Goal: Transaction & Acquisition: Purchase product/service

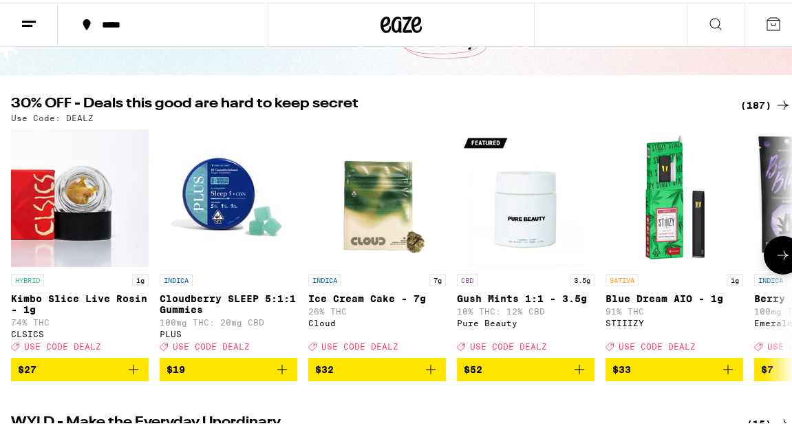
scroll to position [107, 0]
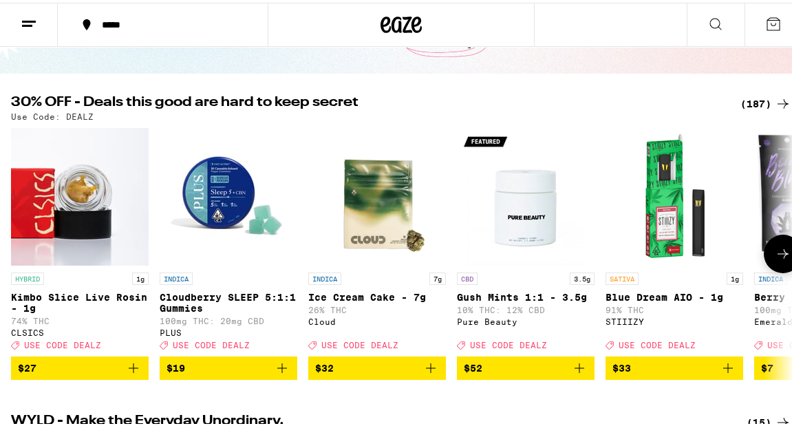
click at [486, 224] on icon "Add to bag" at bounding box center [728, 365] width 17 height 17
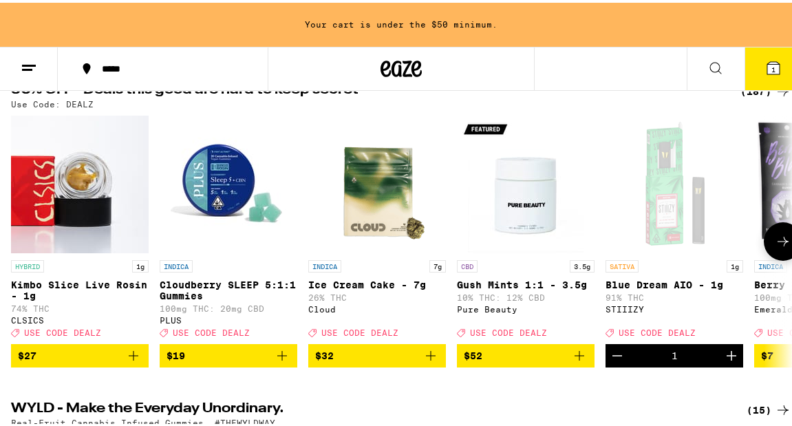
scroll to position [171, 0]
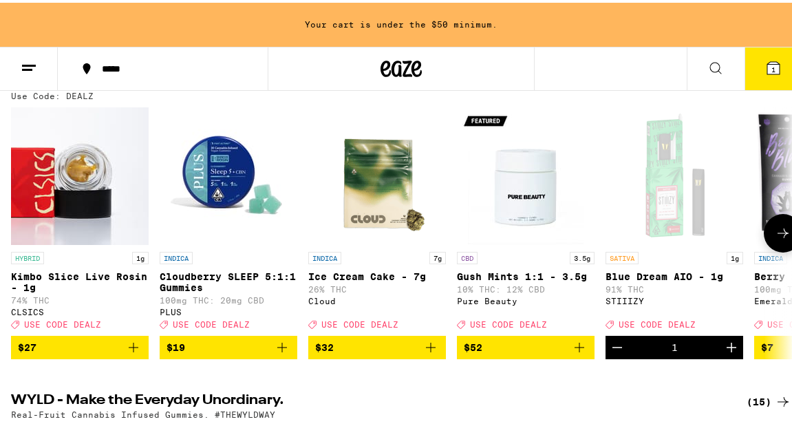
click at [486, 224] on icon at bounding box center [783, 230] width 17 height 17
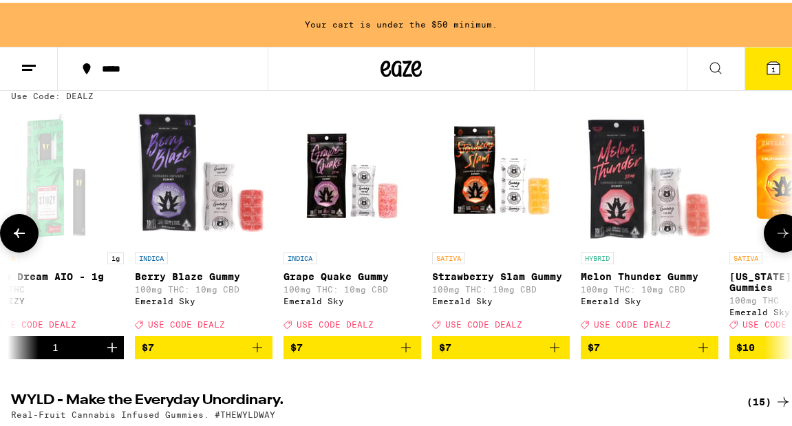
scroll to position [0, 620]
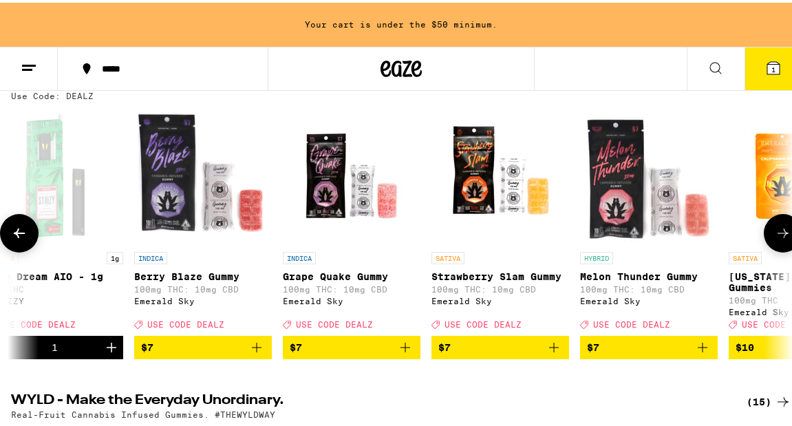
click at [486, 224] on icon at bounding box center [783, 230] width 17 height 17
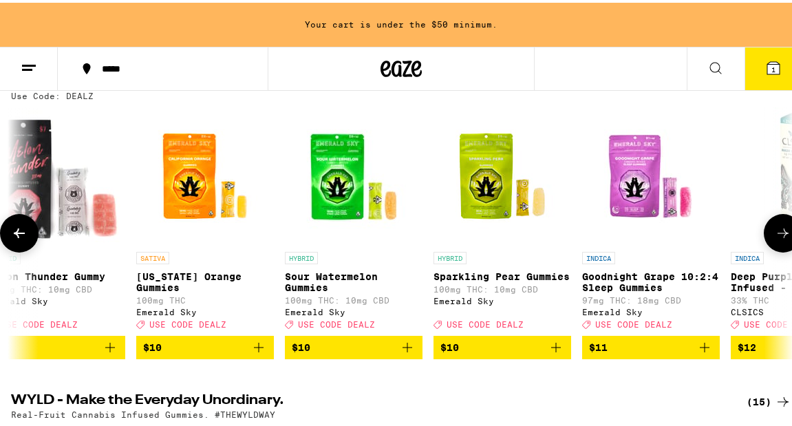
scroll to position [0, 1240]
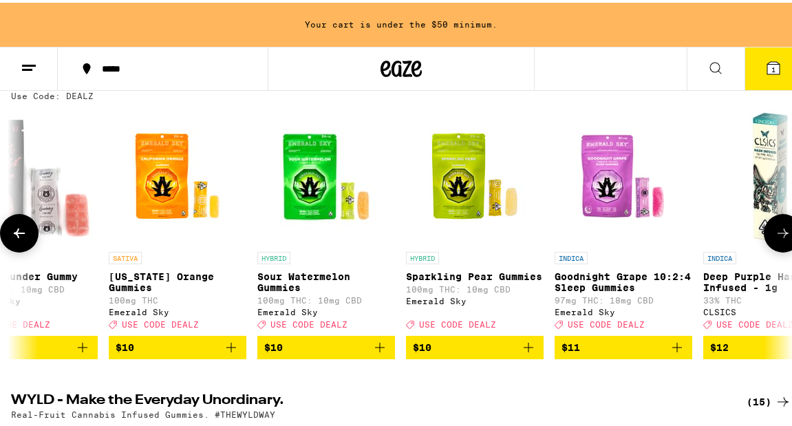
click at [25, 224] on icon at bounding box center [19, 230] width 17 height 17
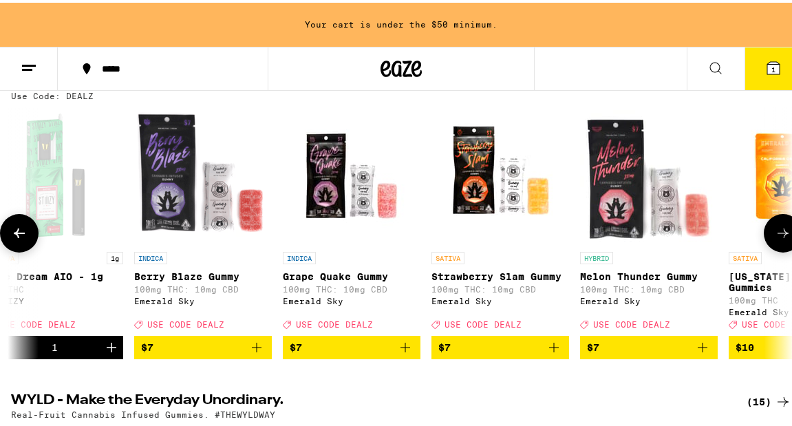
click at [25, 224] on icon at bounding box center [19, 230] width 17 height 17
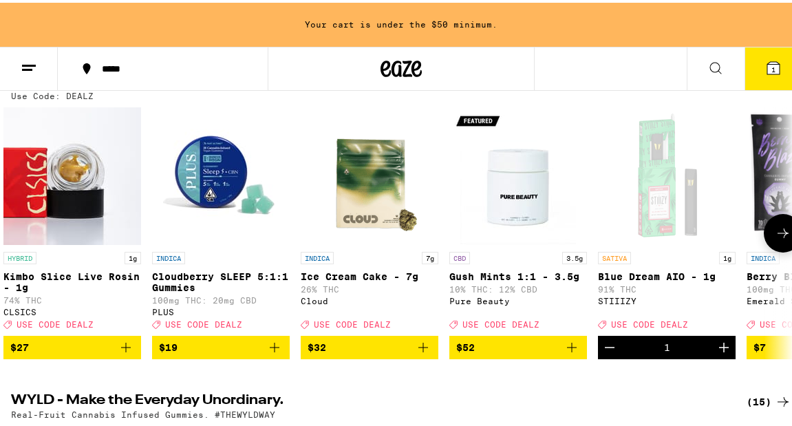
scroll to position [0, 0]
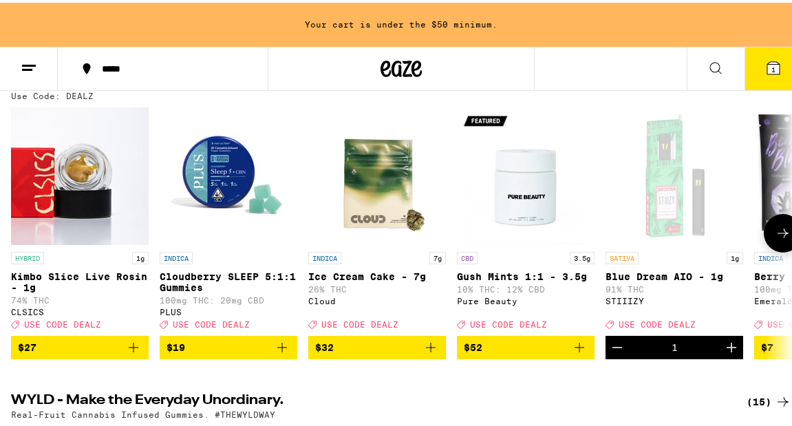
click at [135, 224] on icon "Add to bag" at bounding box center [133, 344] width 17 height 17
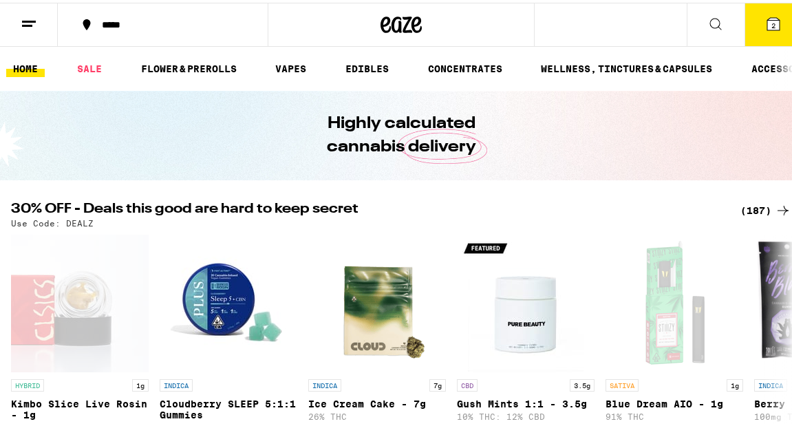
click at [486, 209] on div "(187)" at bounding box center [765, 208] width 51 height 17
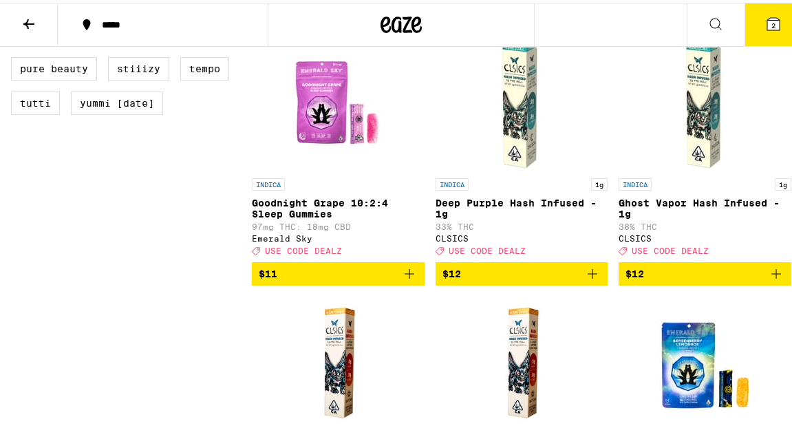
scroll to position [1186, 0]
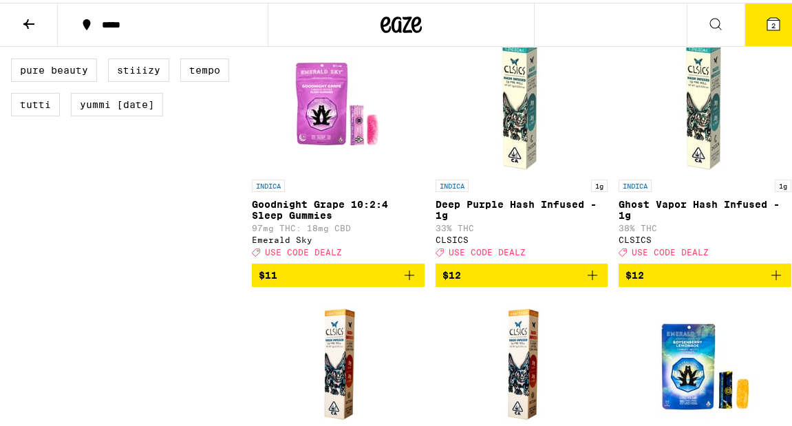
click at [486, 224] on icon "Add to bag" at bounding box center [776, 272] width 17 height 17
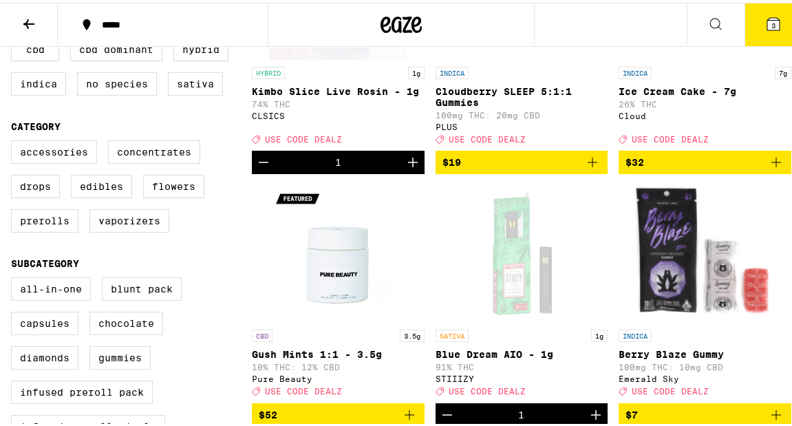
scroll to position [300, 0]
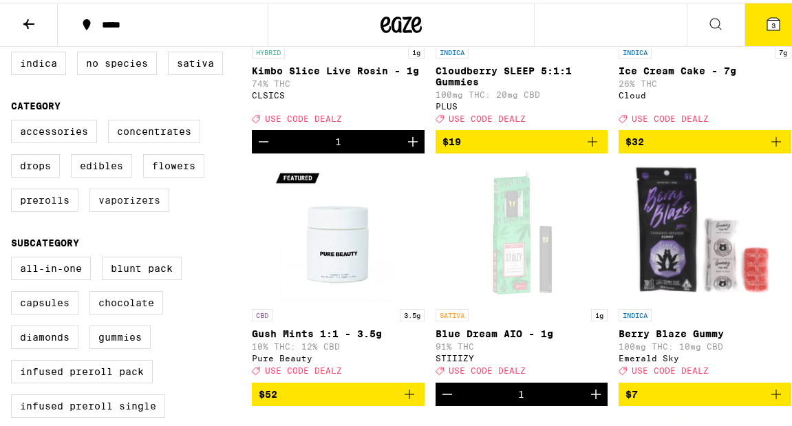
click at [128, 209] on label "Vaporizers" at bounding box center [129, 197] width 80 height 23
click at [14, 120] on input "Vaporizers" at bounding box center [14, 119] width 1 height 1
checkbox input "true"
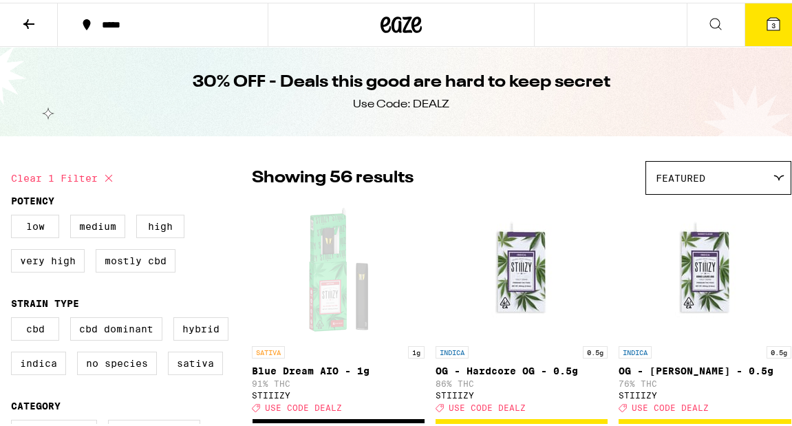
click at [486, 171] on div "Featured" at bounding box center [718, 175] width 145 height 32
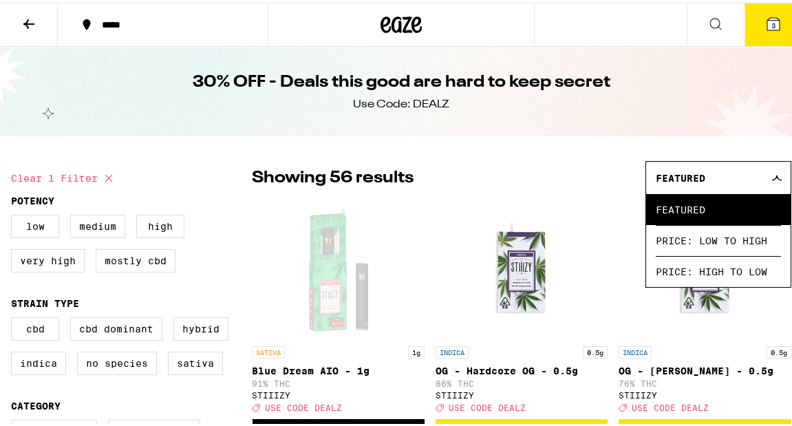
click at [486, 171] on div "Featured" at bounding box center [718, 175] width 145 height 32
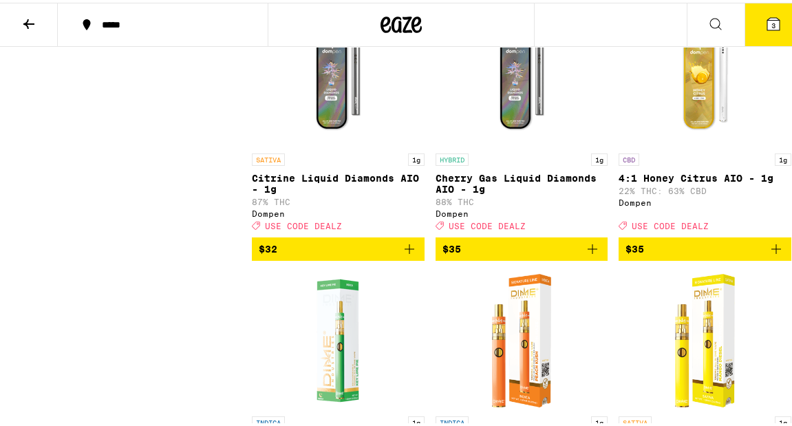
scroll to position [3813, 0]
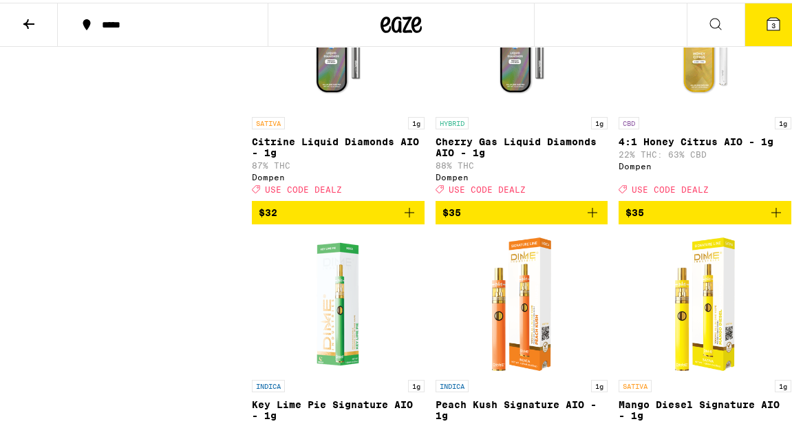
click at [486, 218] on icon "Add to bag" at bounding box center [592, 210] width 17 height 17
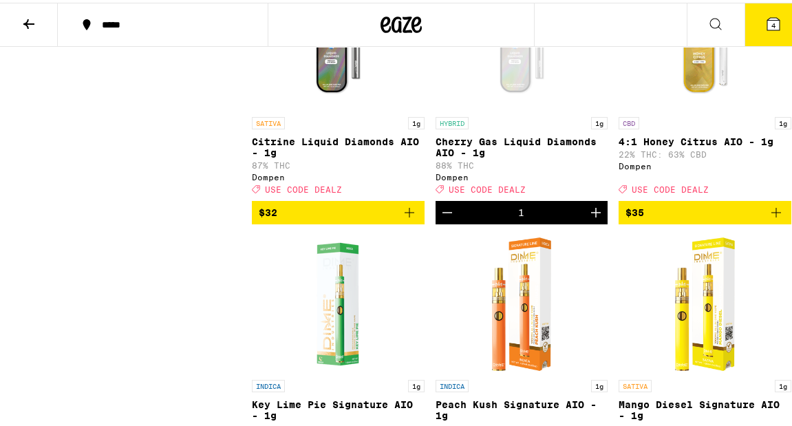
click at [486, 14] on icon at bounding box center [773, 21] width 17 height 17
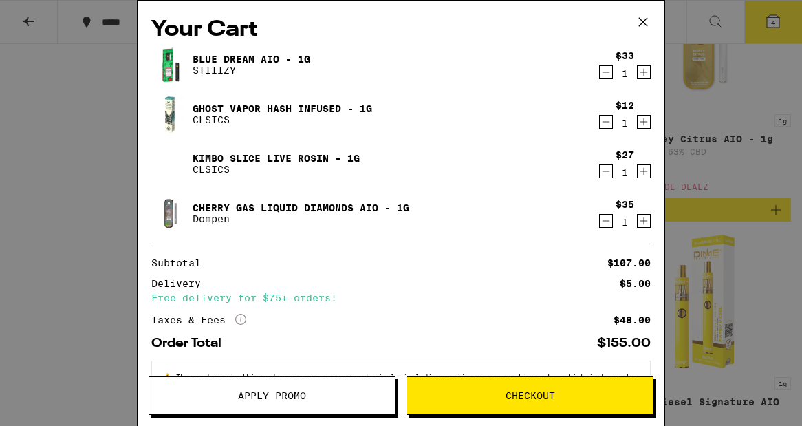
click at [334, 224] on button "Apply Promo" at bounding box center [272, 395] width 247 height 39
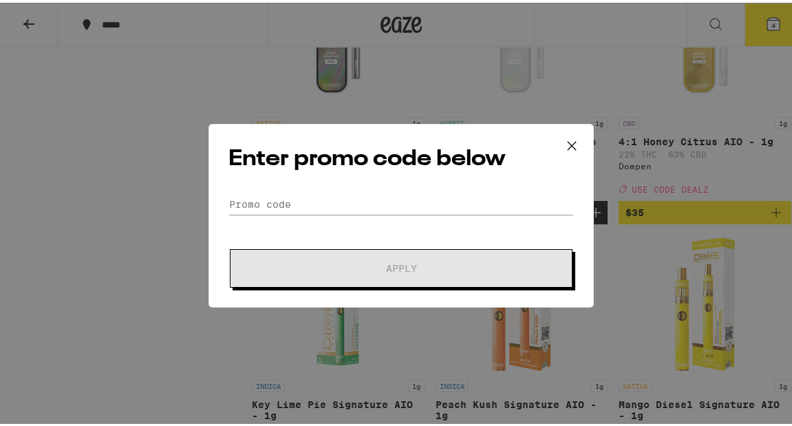
click at [394, 214] on form "Promo Code Apply" at bounding box center [400, 238] width 345 height 94
click at [384, 208] on input "Promo Code" at bounding box center [400, 201] width 345 height 21
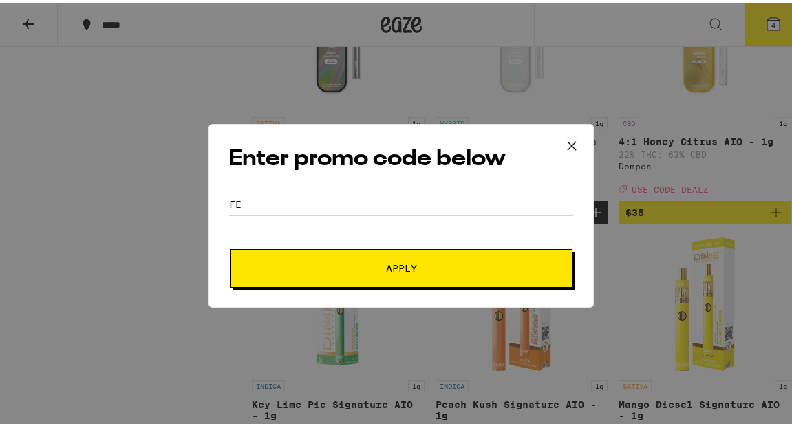
type input "F"
type input "Dealz"
click at [260, 224] on div "Enter promo code below Promo Code Dealz Apply" at bounding box center [400, 213] width 385 height 184
click at [306, 224] on span "Apply" at bounding box center [401, 266] width 248 height 10
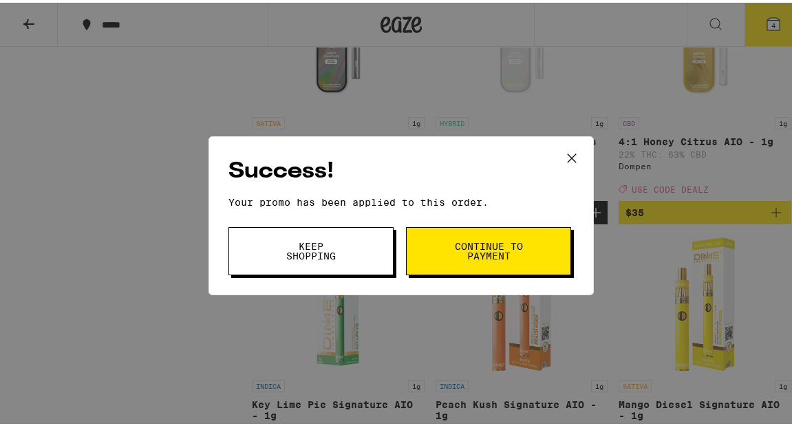
click at [486, 224] on button "Continue to payment" at bounding box center [488, 248] width 165 height 48
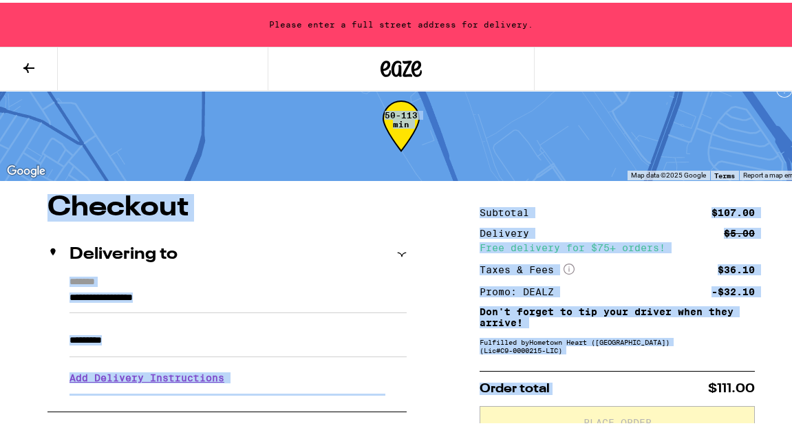
drag, startPoint x: 791, startPoint y: 134, endPoint x: 807, endPoint y: -15, distance: 150.2
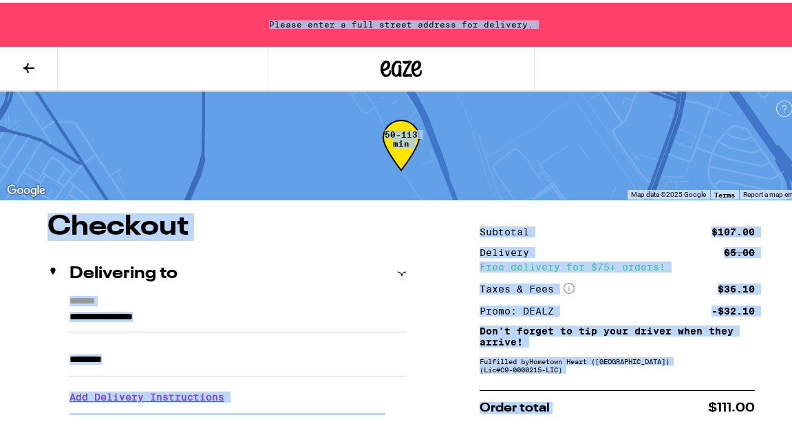
scroll to position [211, 0]
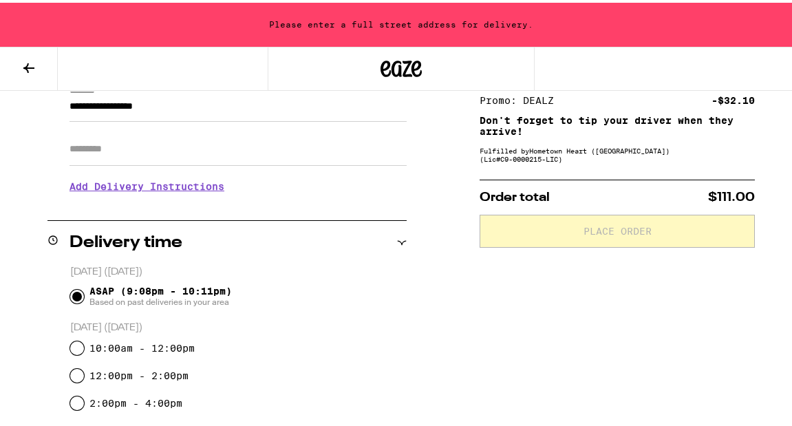
click at [215, 224] on div "ASAP (9:08pm - 10:11pm) Based on past deliveries in your area" at bounding box center [238, 294] width 336 height 36
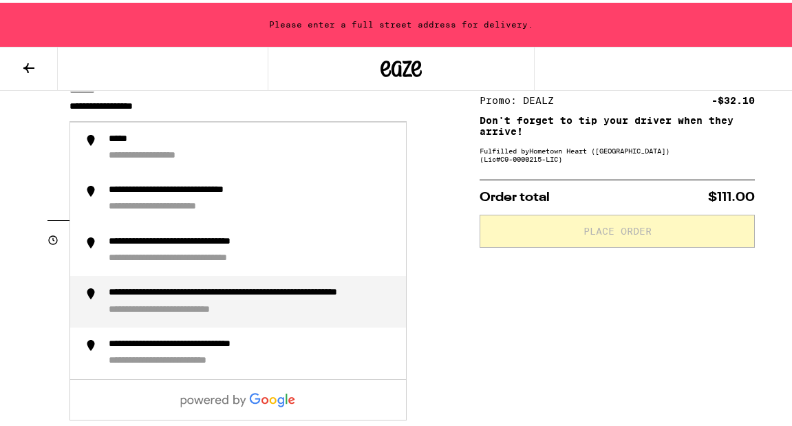
click at [98, 119] on div "**********" at bounding box center [237, 107] width 337 height 23
click at [98, 224] on li "**********" at bounding box center [238, 299] width 336 height 52
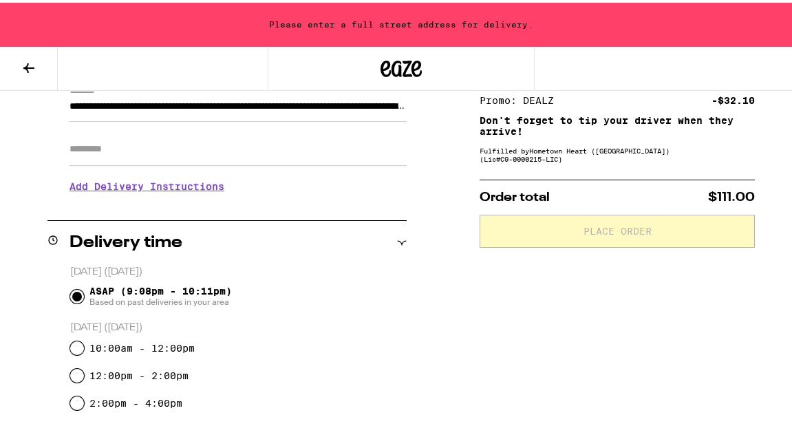
type input "**********"
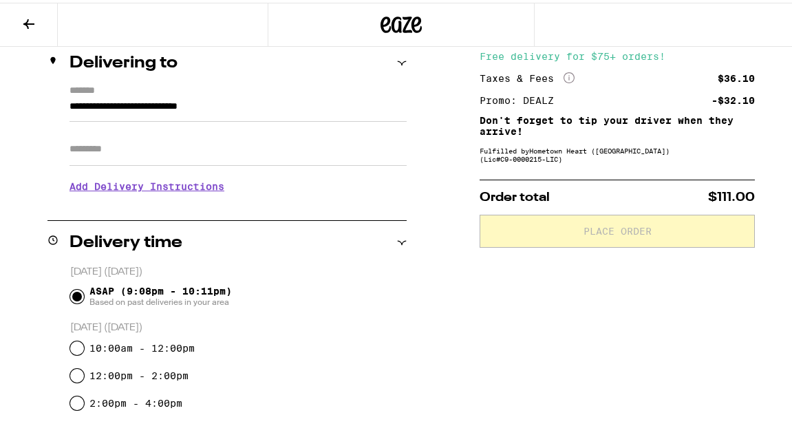
click at [197, 110] on input "**********" at bounding box center [237, 107] width 337 height 23
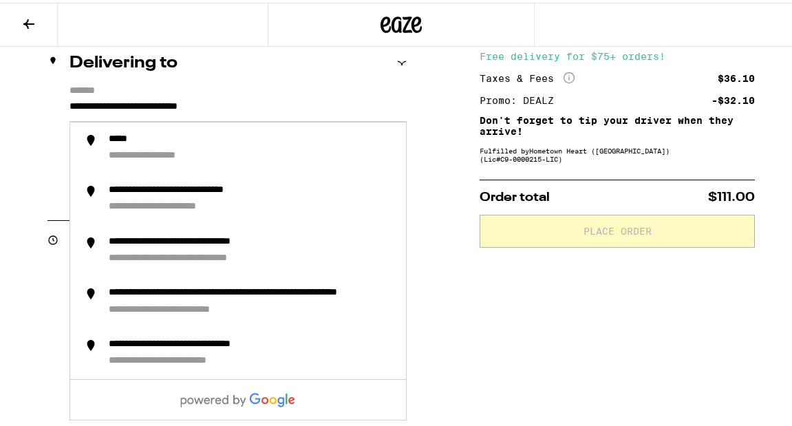
click at [197, 110] on input "**********" at bounding box center [237, 107] width 337 height 23
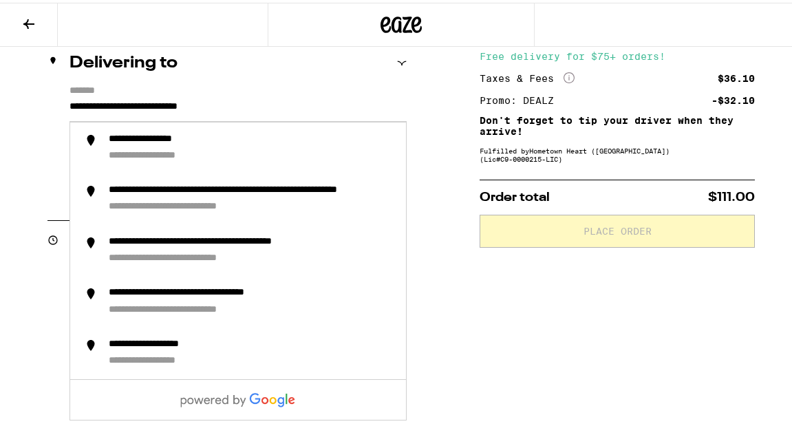
click at [197, 110] on input "**********" at bounding box center [237, 107] width 337 height 23
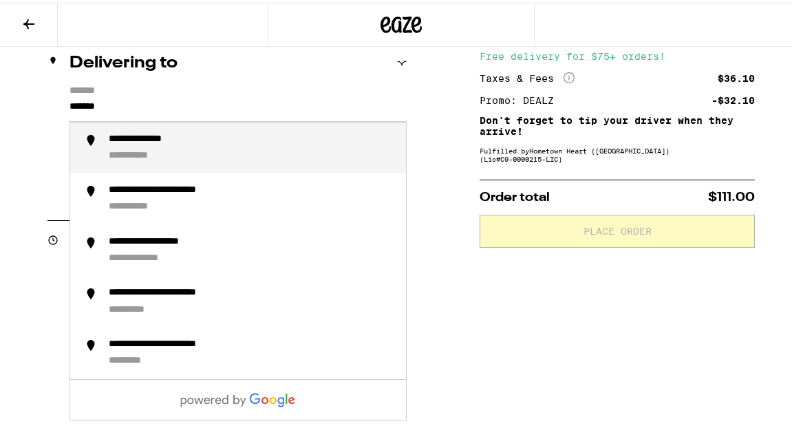
click at [180, 158] on div "**********" at bounding box center [252, 146] width 286 height 30
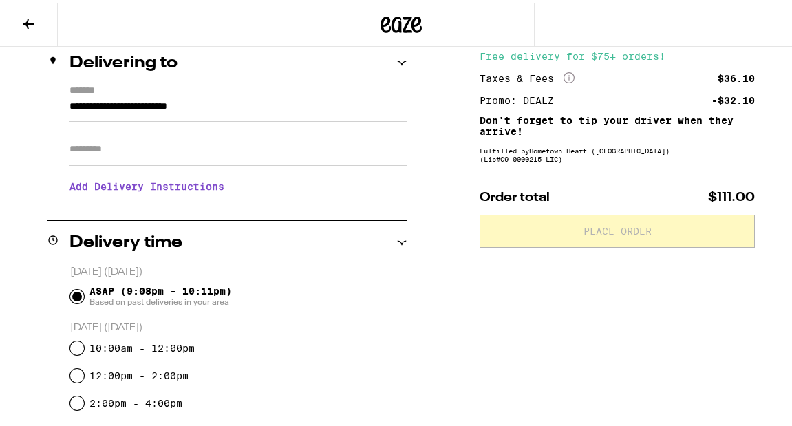
type input "**********"
drag, startPoint x: 790, startPoint y: 173, endPoint x: 782, endPoint y: 193, distance: 21.6
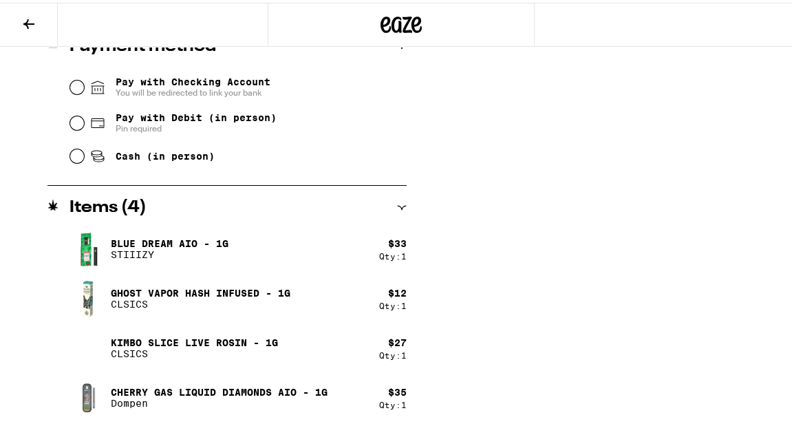
scroll to position [594, 0]
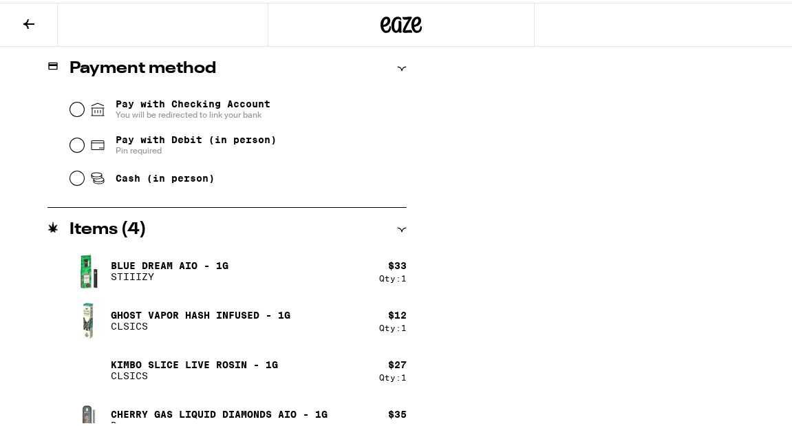
click at [151, 151] on span "Pin required" at bounding box center [196, 147] width 161 height 11
click at [84, 149] on input "Pay with Debit (in person) Pin required" at bounding box center [77, 143] width 14 height 14
radio input "true"
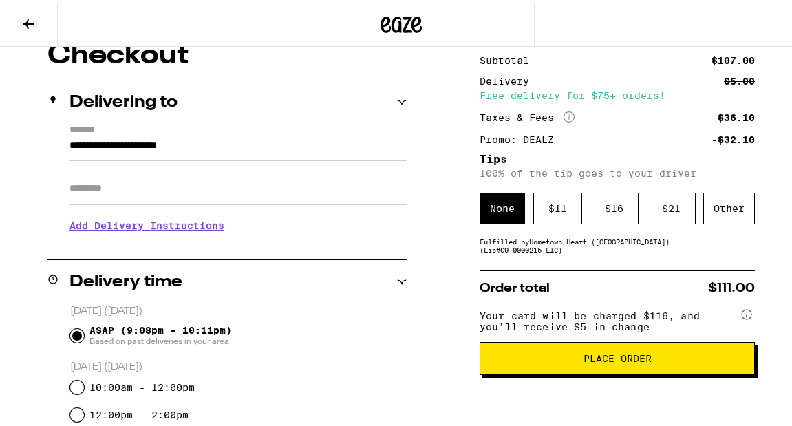
scroll to position [128, 0]
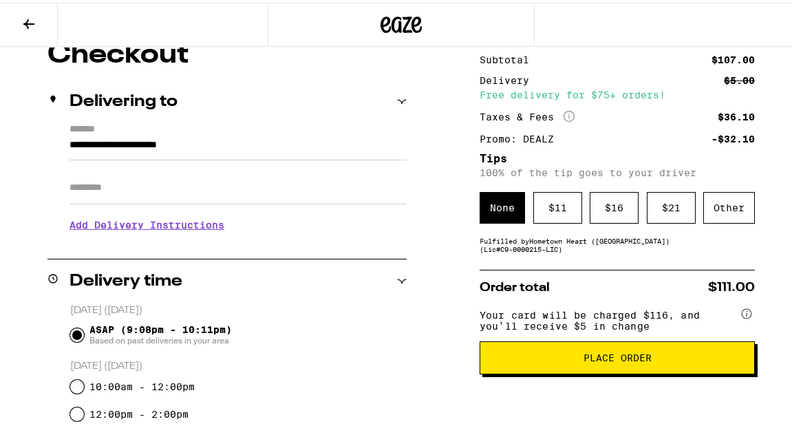
click at [486, 224] on span "Place Order" at bounding box center [618, 355] width 68 height 10
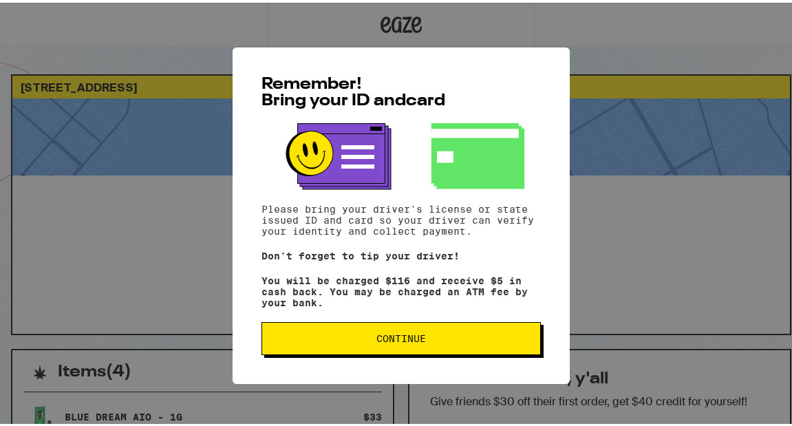
click at [483, 224] on div "Remember! Bring your ID and card Please bring your driver's license or state is…" at bounding box center [401, 213] width 337 height 336
click at [486, 224] on button "Continue" at bounding box center [400, 335] width 279 height 33
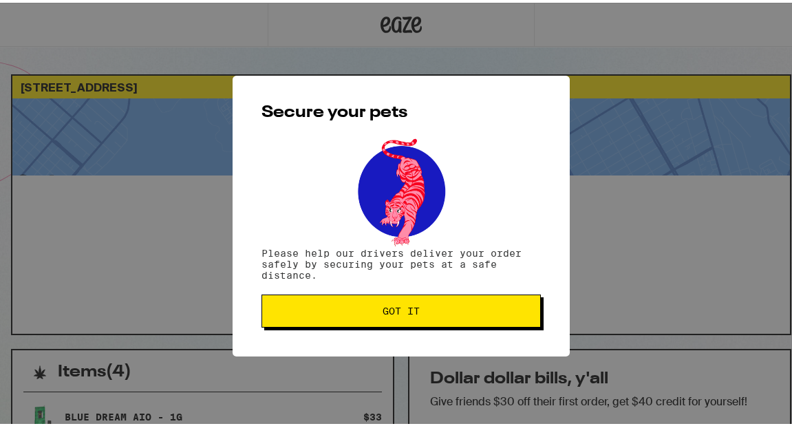
click at [486, 224] on div "Secure your pets Please help our drivers deliver your order safely by securing …" at bounding box center [401, 213] width 337 height 281
click at [486, 224] on button "Got it" at bounding box center [400, 308] width 279 height 33
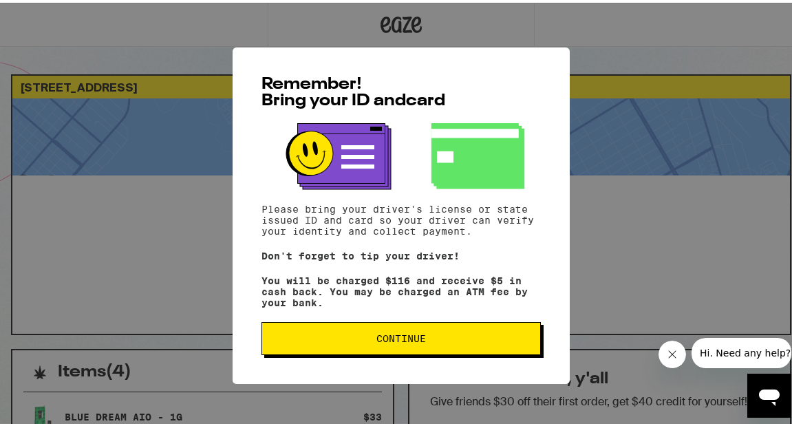
click at [339, 341] on span "Continue" at bounding box center [401, 336] width 256 height 10
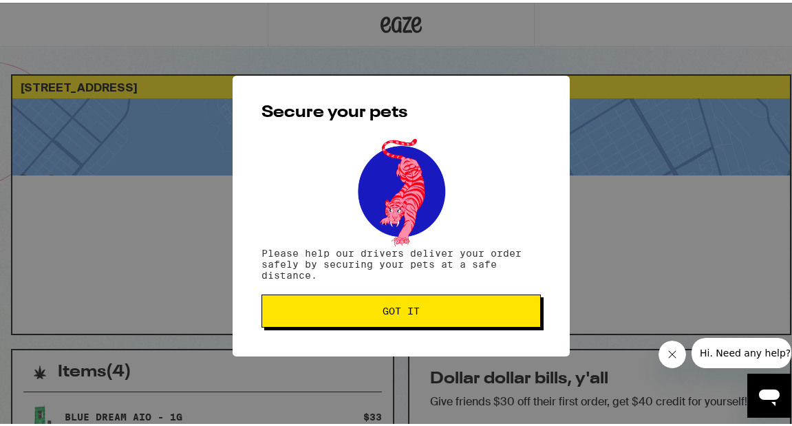
click at [339, 310] on span "Got it" at bounding box center [401, 308] width 256 height 10
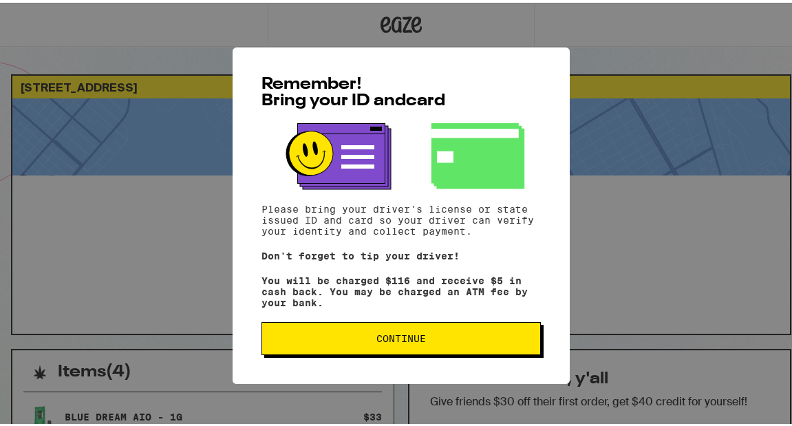
click at [352, 341] on span "Continue" at bounding box center [401, 336] width 256 height 10
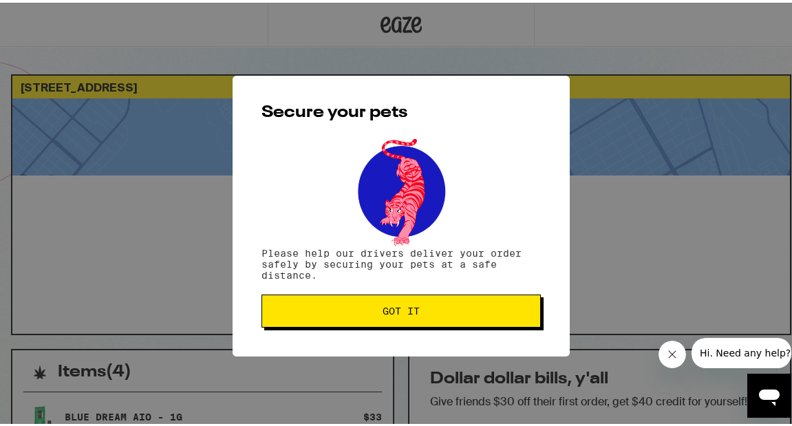
click at [352, 346] on div "Secure your pets Please help our drivers deliver your order safely by securing …" at bounding box center [401, 213] width 337 height 281
click at [347, 335] on div "Secure your pets Please help our drivers deliver your order safely by securing …" at bounding box center [401, 213] width 337 height 281
click at [343, 323] on button "Got it" at bounding box center [400, 308] width 279 height 33
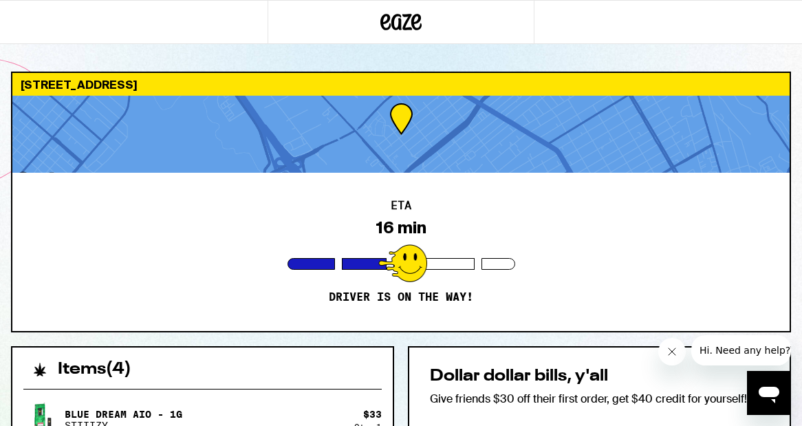
click at [754, 34] on div at bounding box center [401, 22] width 802 height 44
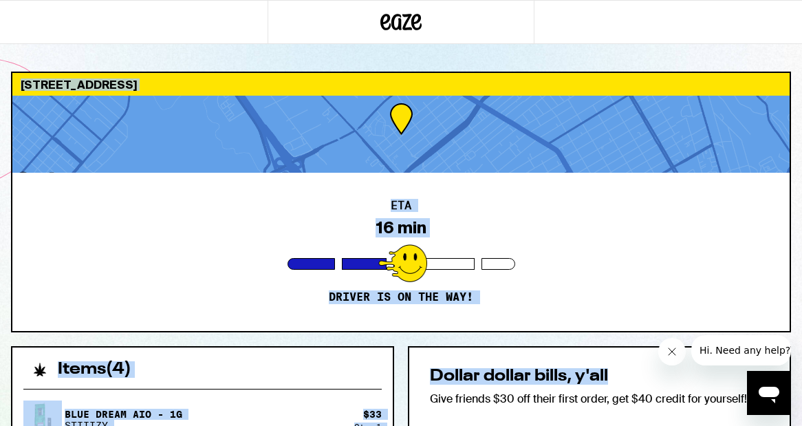
drag, startPoint x: 785, startPoint y: 54, endPoint x: 701, endPoint y: 382, distance: 338.8
click at [701, 382] on div "911 70th Ave Oakland 94621 ETA 16 min Driver is on the way! Items ( 4 ) Blue Dr…" at bounding box center [401, 429] width 802 height 858
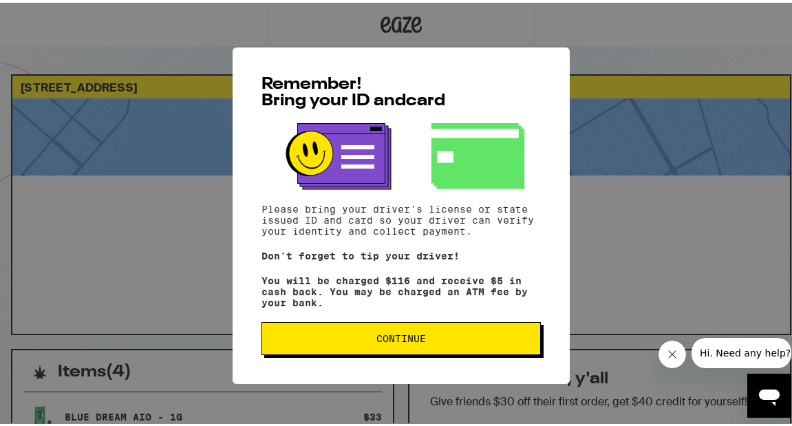
click at [331, 341] on span "Continue" at bounding box center [401, 336] width 256 height 10
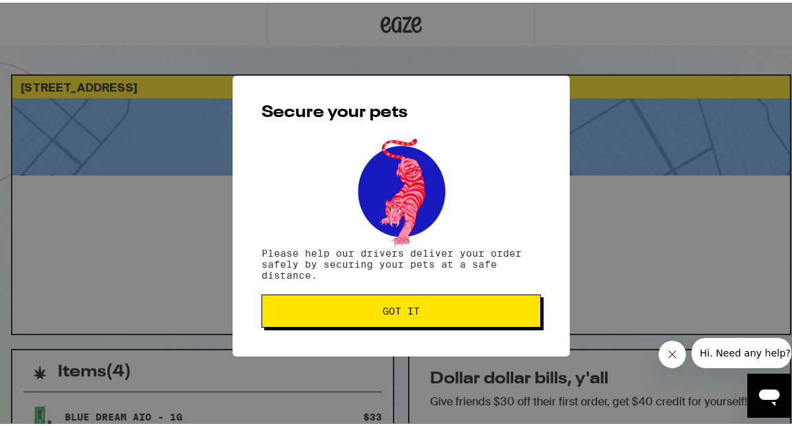
click at [323, 308] on span "Got it" at bounding box center [401, 308] width 256 height 10
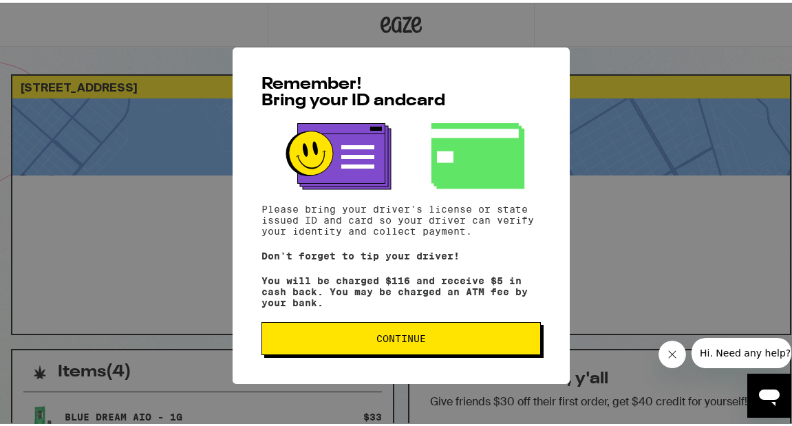
click at [365, 348] on button "Continue" at bounding box center [400, 335] width 279 height 33
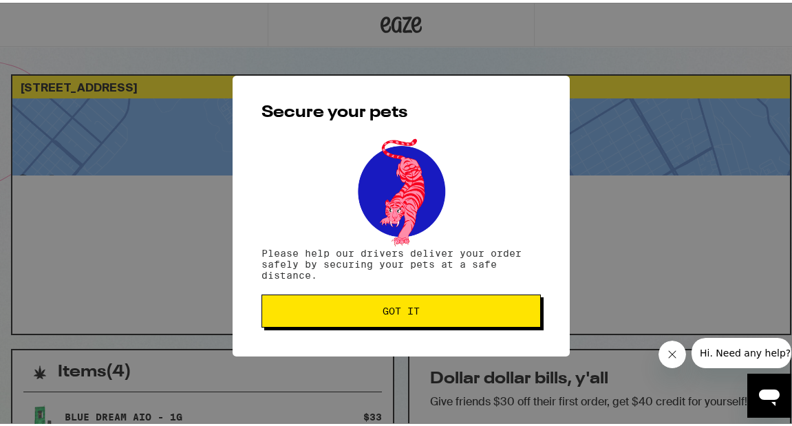
click at [360, 322] on button "Got it" at bounding box center [400, 308] width 279 height 33
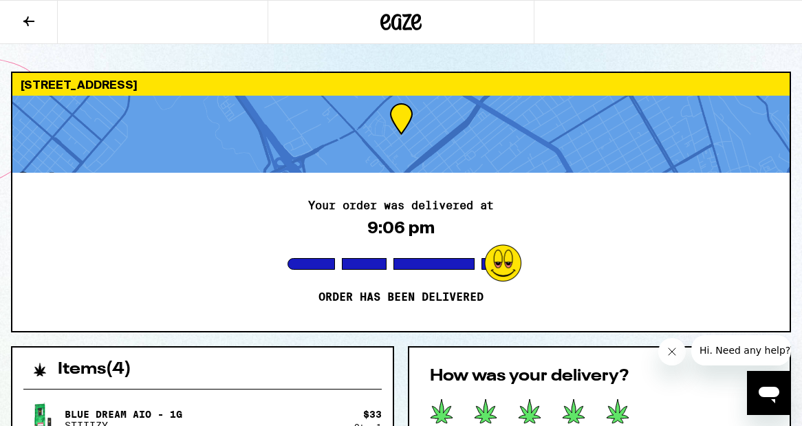
click at [617, 403] on icon at bounding box center [618, 411] width 22 height 24
click at [707, 400] on div at bounding box center [599, 412] width 339 height 28
drag, startPoint x: 793, startPoint y: 49, endPoint x: 798, endPoint y: 109, distance: 60.7
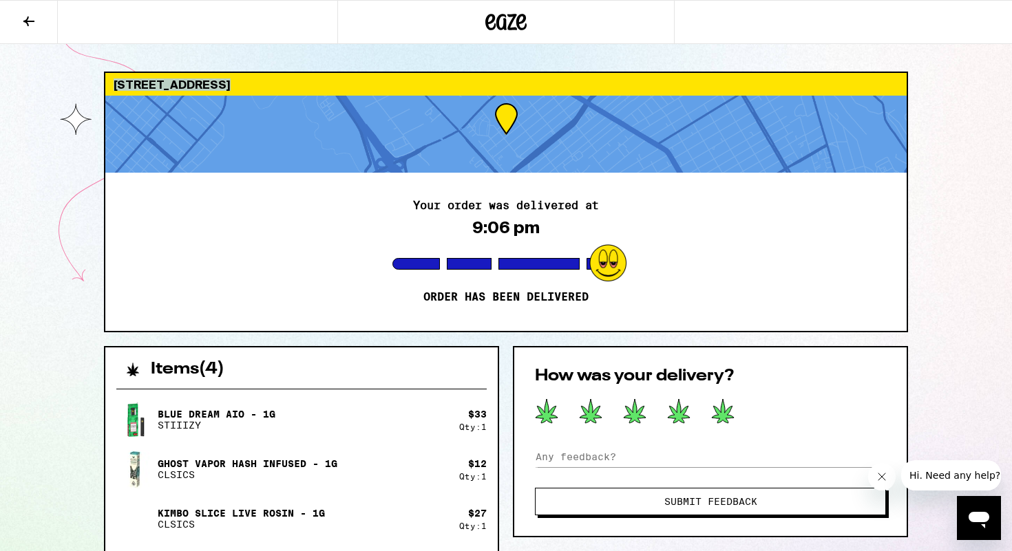
click at [748, 425] on span "Submit Feedback" at bounding box center [710, 502] width 93 height 10
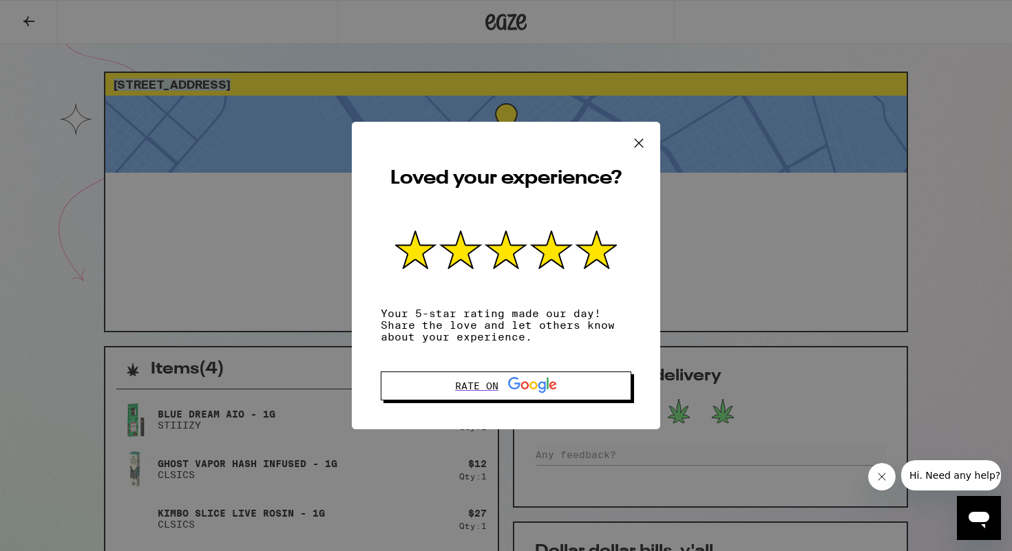
click at [634, 144] on icon at bounding box center [638, 143] width 8 height 8
